Goal: Transaction & Acquisition: Purchase product/service

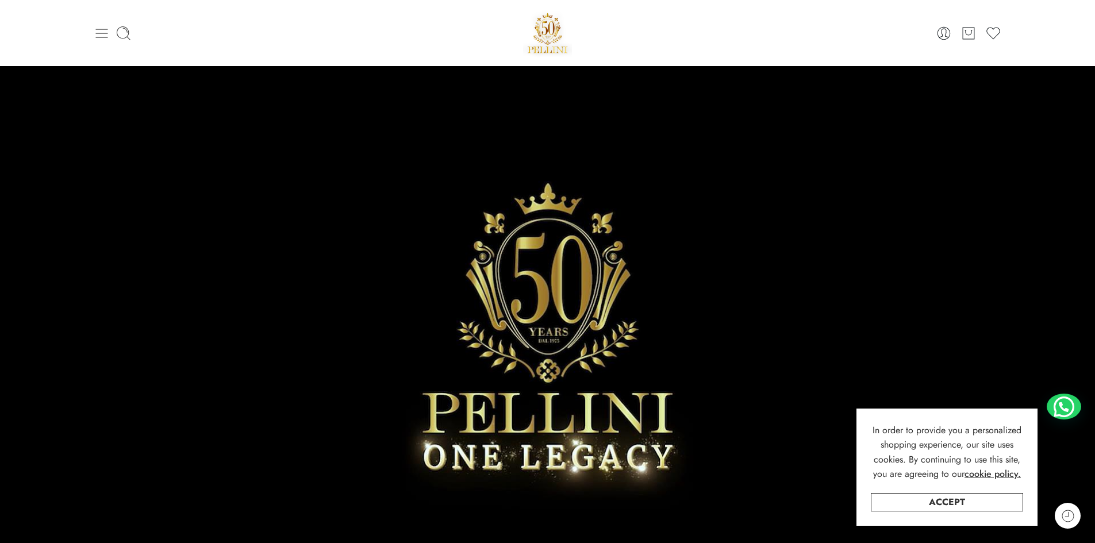
click at [103, 26] on icon at bounding box center [102, 33] width 16 height 16
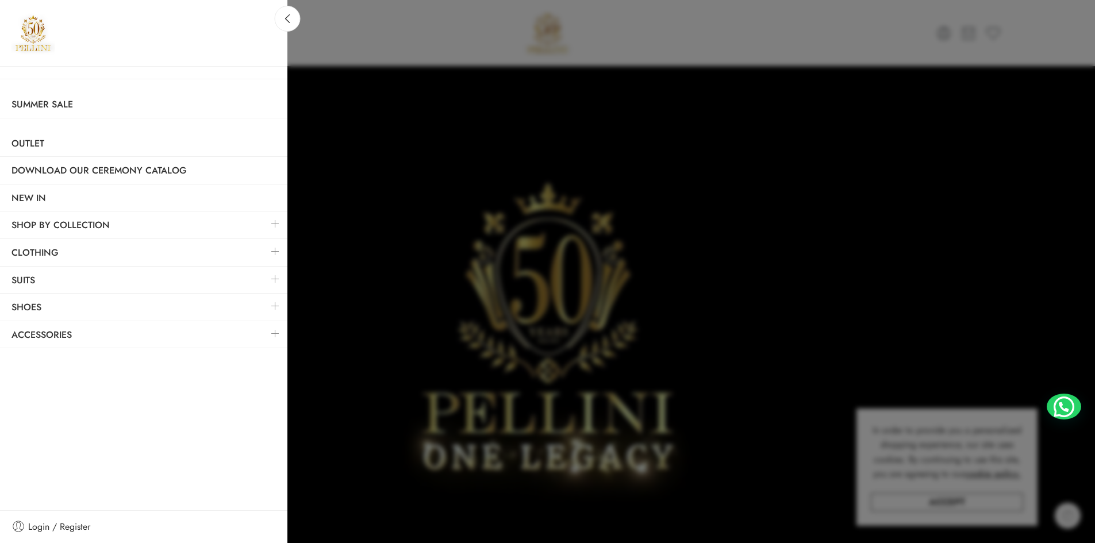
click at [302, 18] on div at bounding box center [547, 271] width 1095 height 543
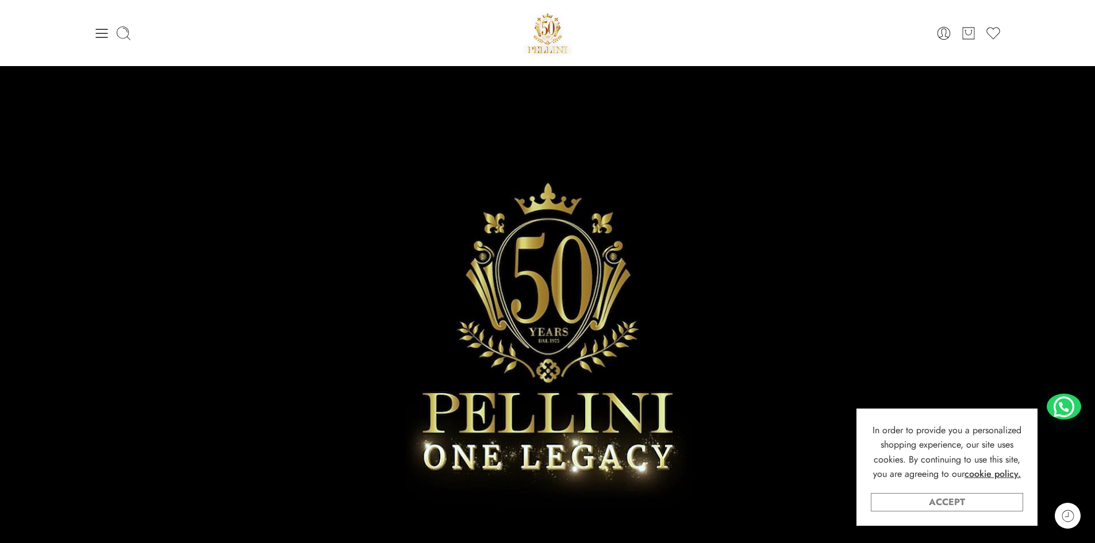
click at [949, 504] on link "Accept" at bounding box center [947, 502] width 152 height 18
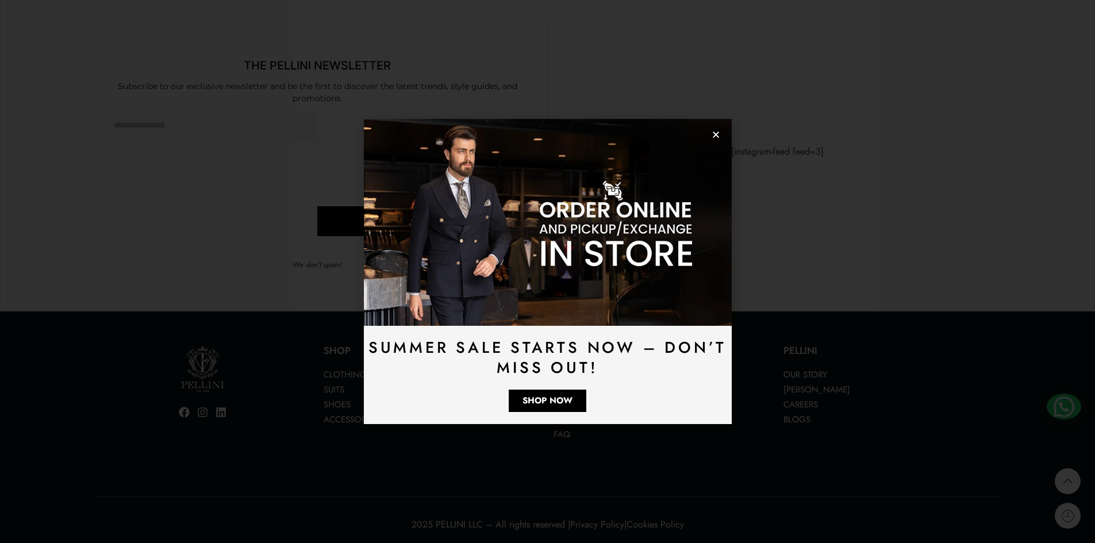
scroll to position [3397, 0]
click at [715, 134] on use "Close" at bounding box center [716, 135] width 6 height 6
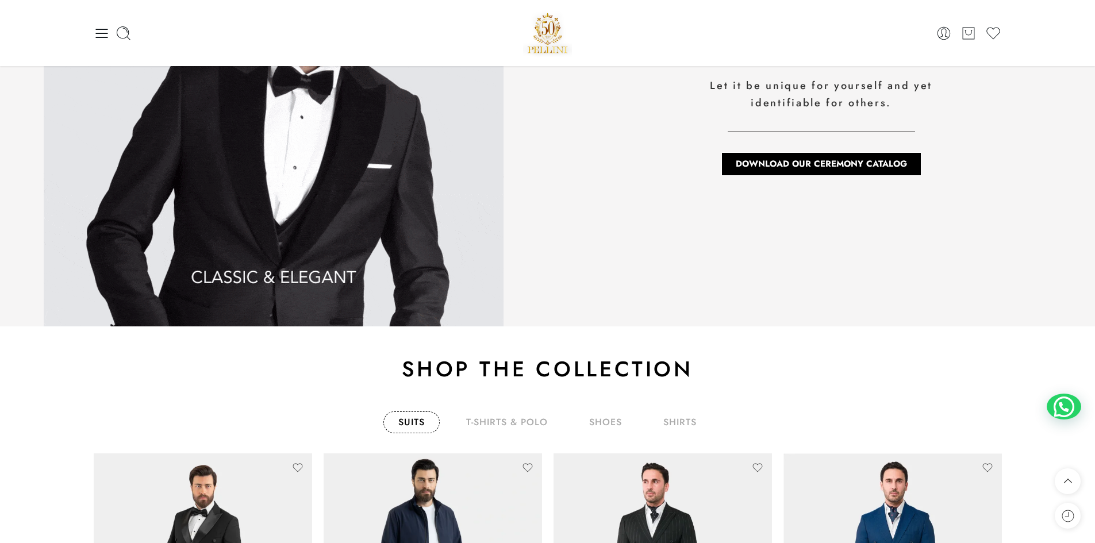
scroll to position [1558, 0]
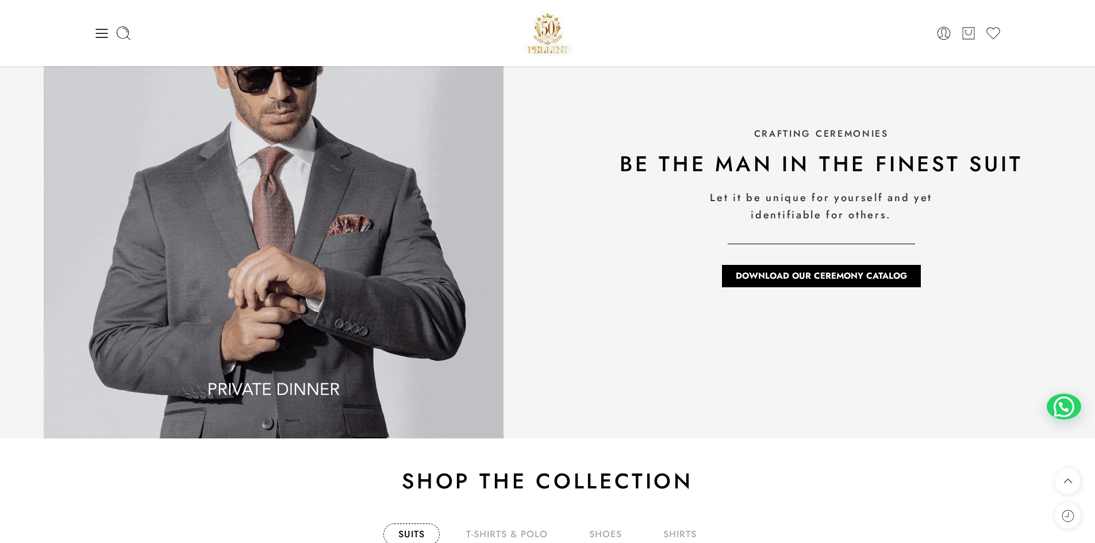
click at [262, 393] on img at bounding box center [274, 209] width 460 height 460
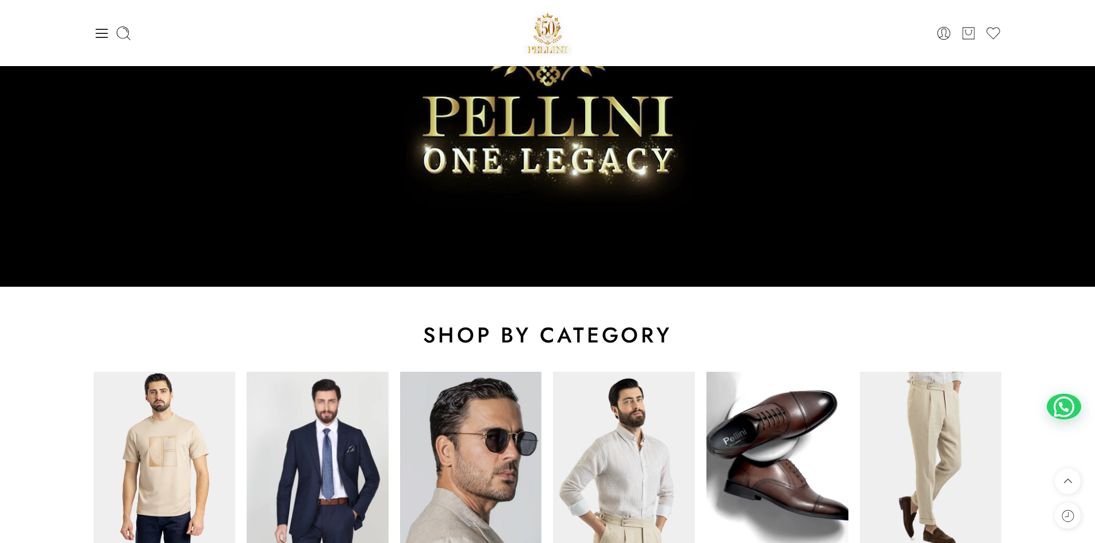
scroll to position [294, 0]
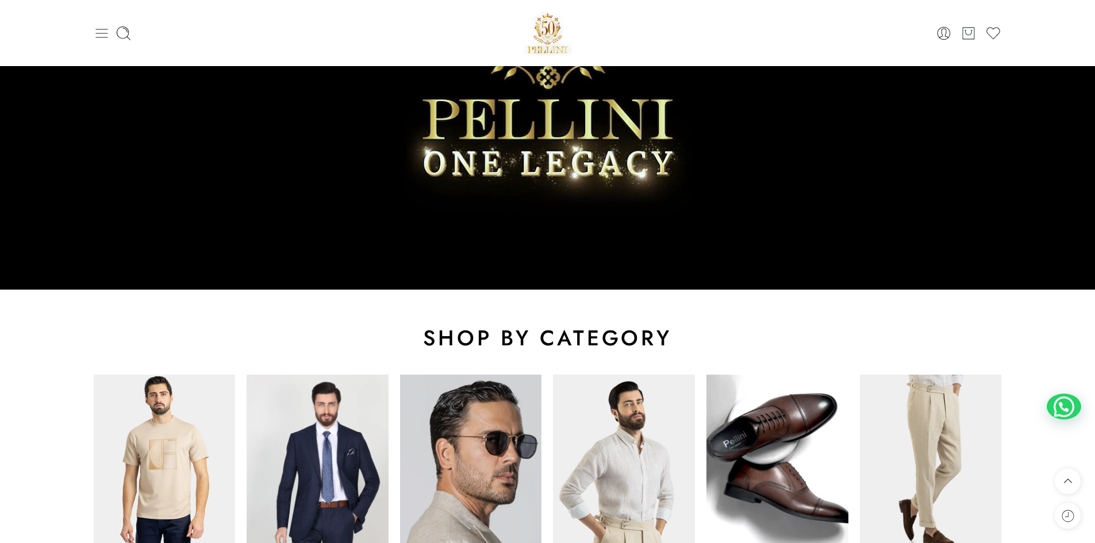
click at [103, 29] on icon at bounding box center [101, 33] width 12 height 9
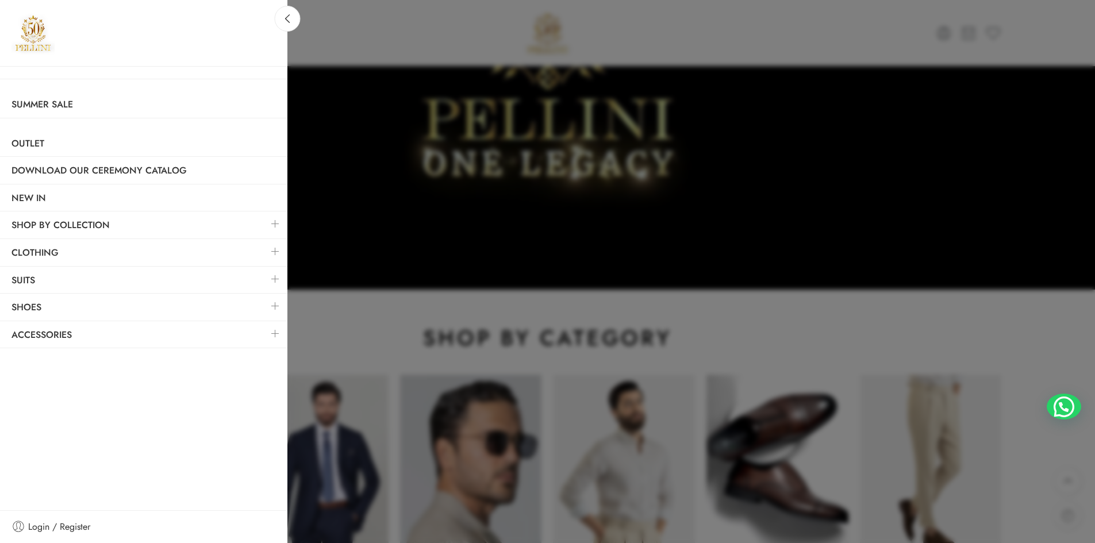
click at [270, 223] on link at bounding box center [275, 224] width 24 height 25
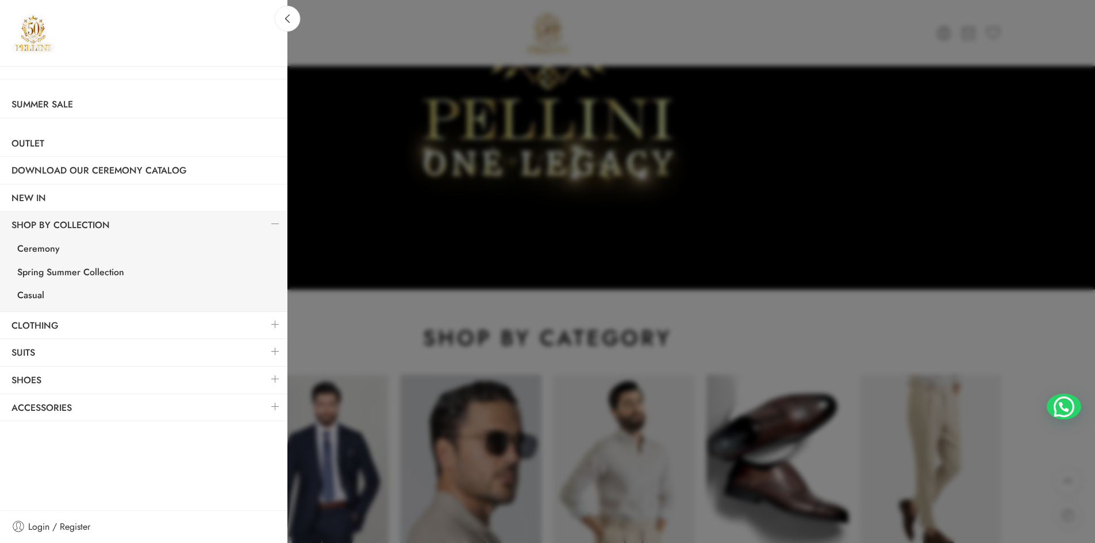
click at [272, 351] on link at bounding box center [275, 351] width 24 height 25
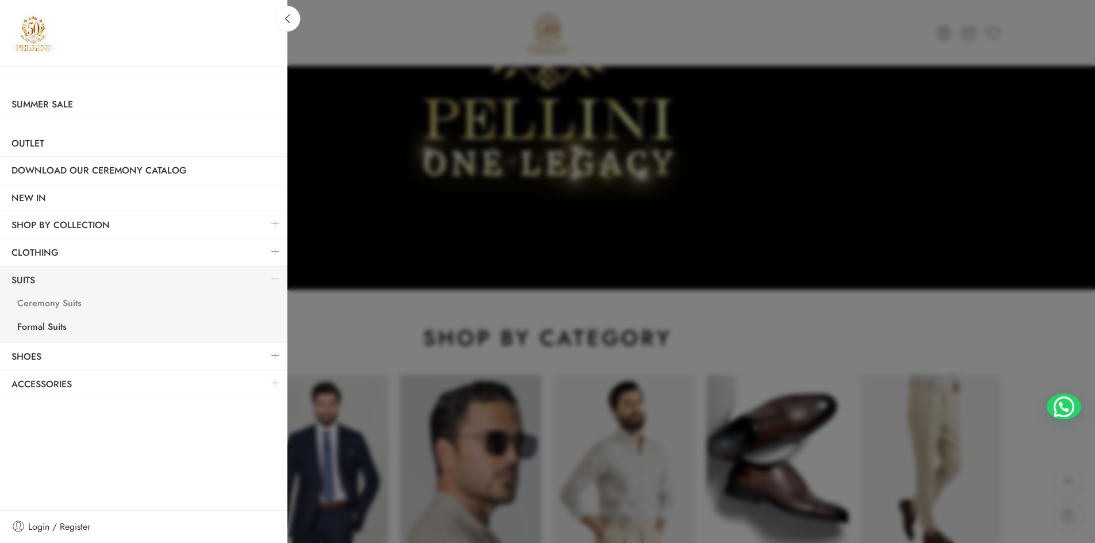
click at [60, 305] on link "Ceremony Suits" at bounding box center [147, 305] width 282 height 24
